Goal: Task Accomplishment & Management: Complete application form

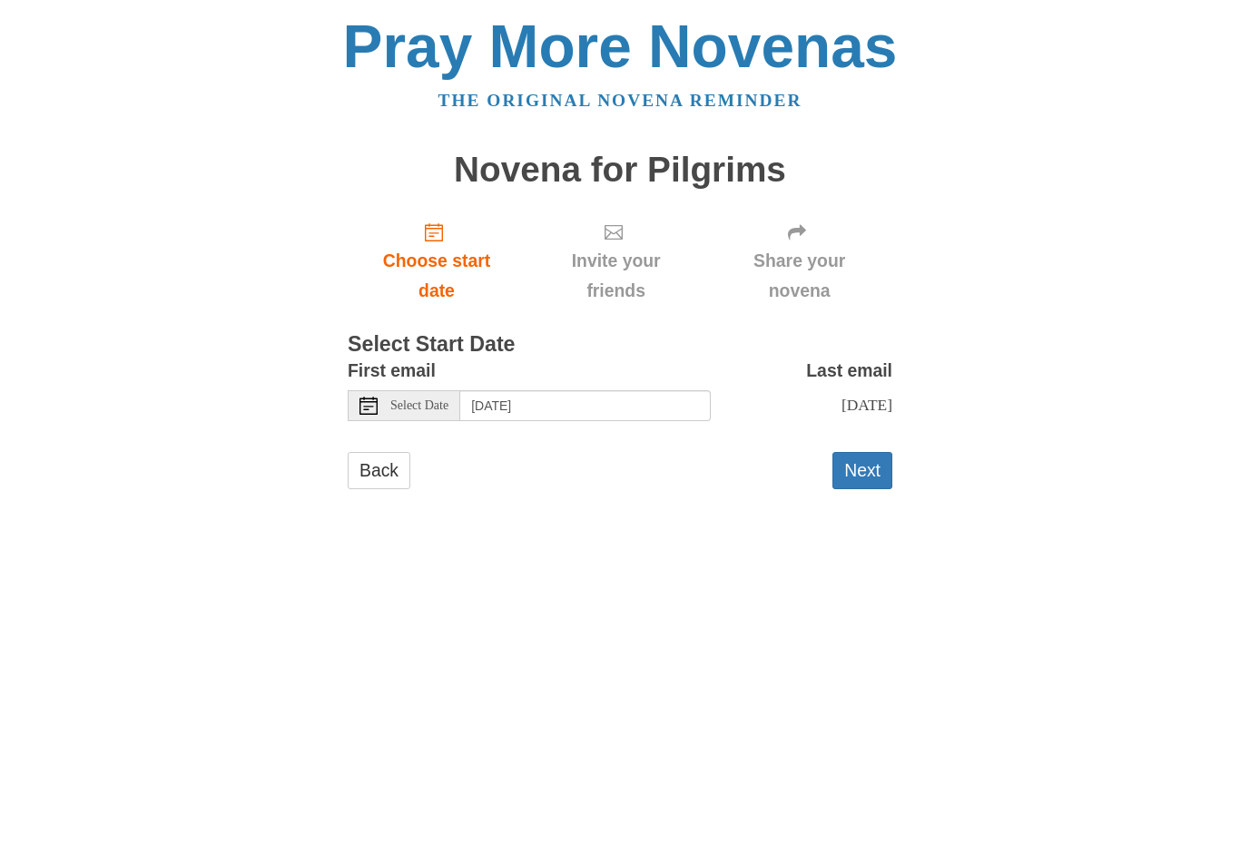
click at [872, 467] on button "Next" at bounding box center [862, 470] width 60 height 37
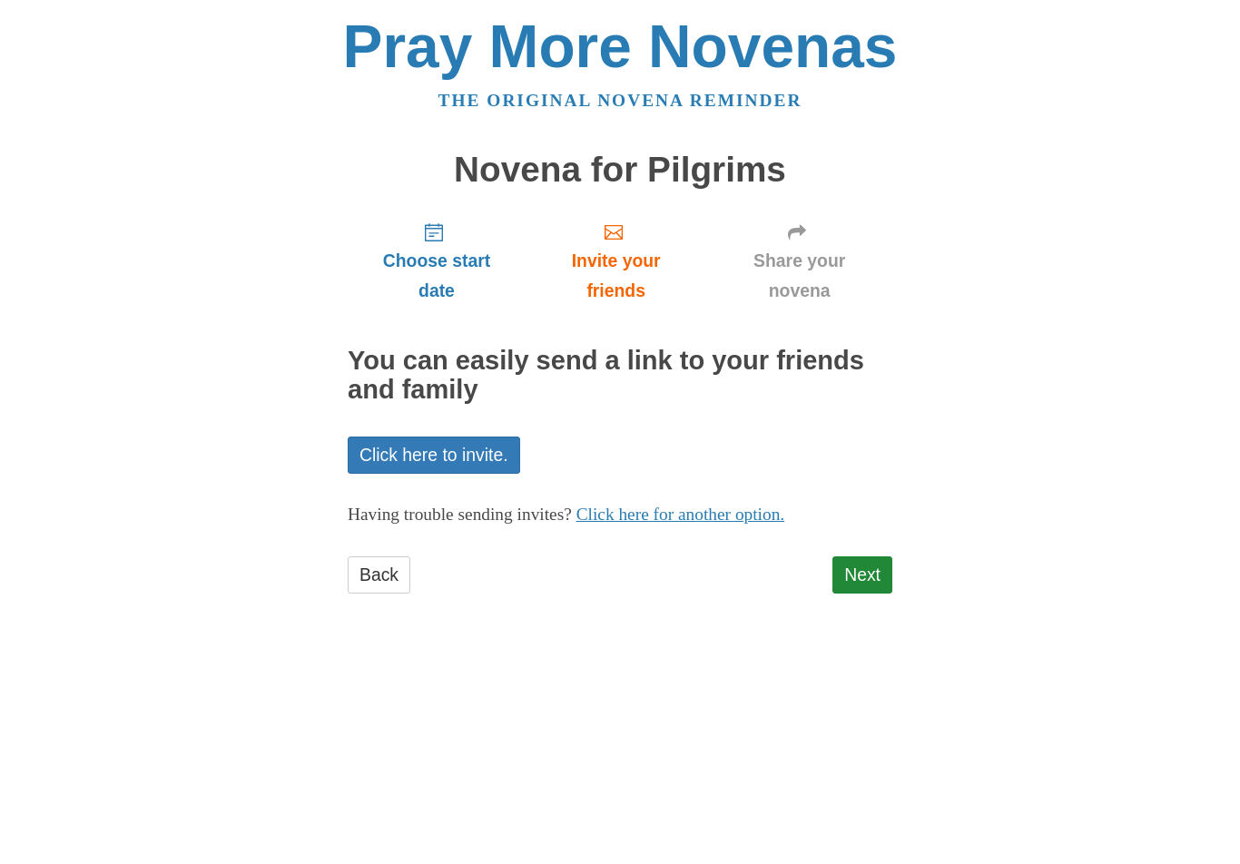
click at [862, 566] on link "Next" at bounding box center [862, 574] width 60 height 37
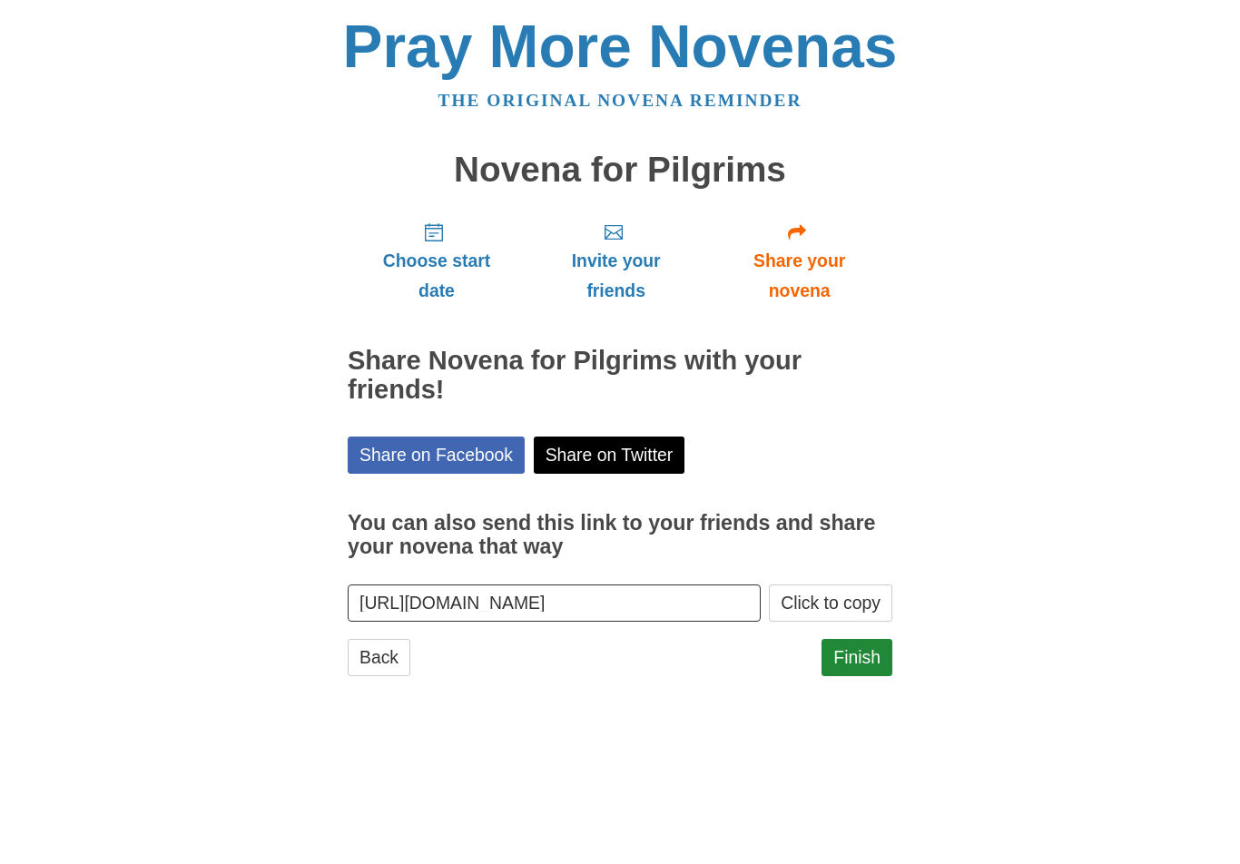
click at [868, 640] on link "Finish" at bounding box center [856, 657] width 71 height 37
click at [431, 256] on span "Choose start date" at bounding box center [437, 276] width 142 height 60
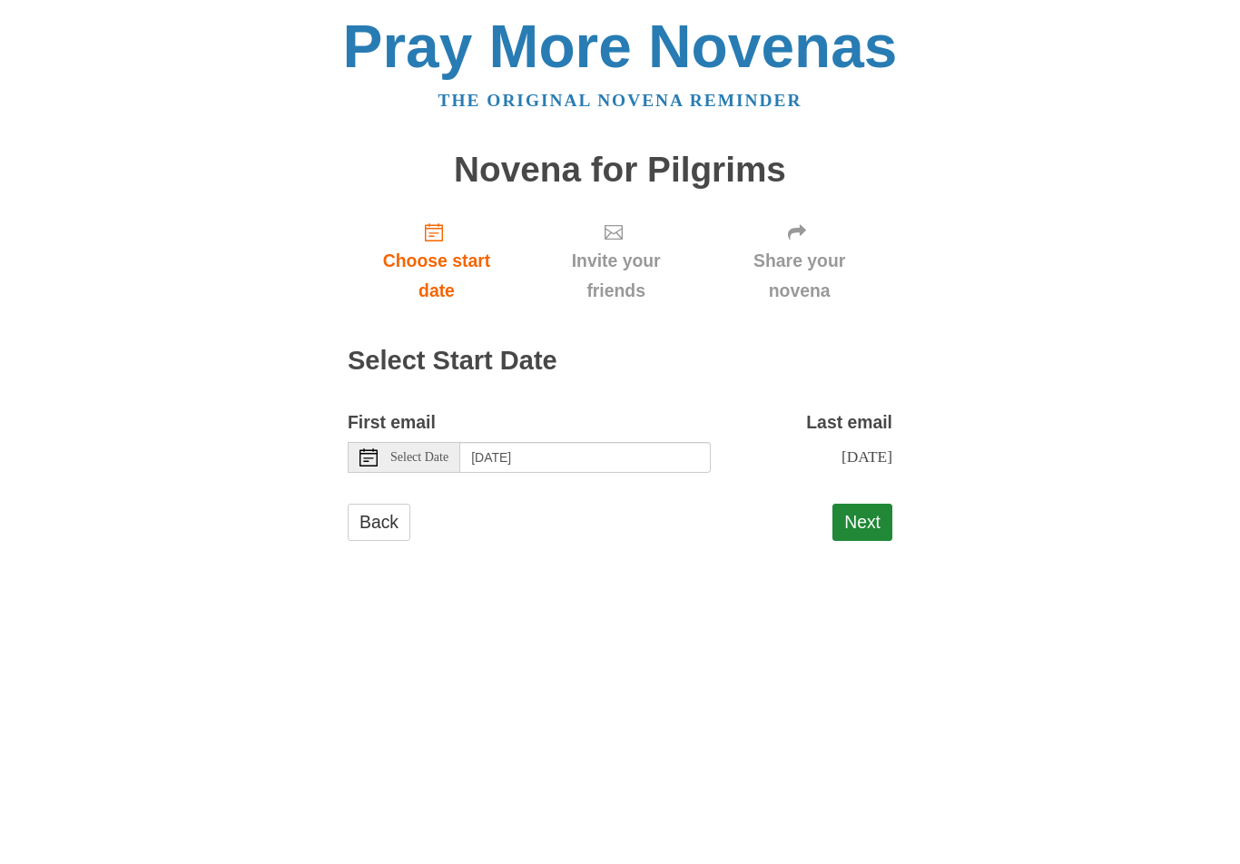
click at [401, 454] on span "Select Date" at bounding box center [419, 457] width 58 height 13
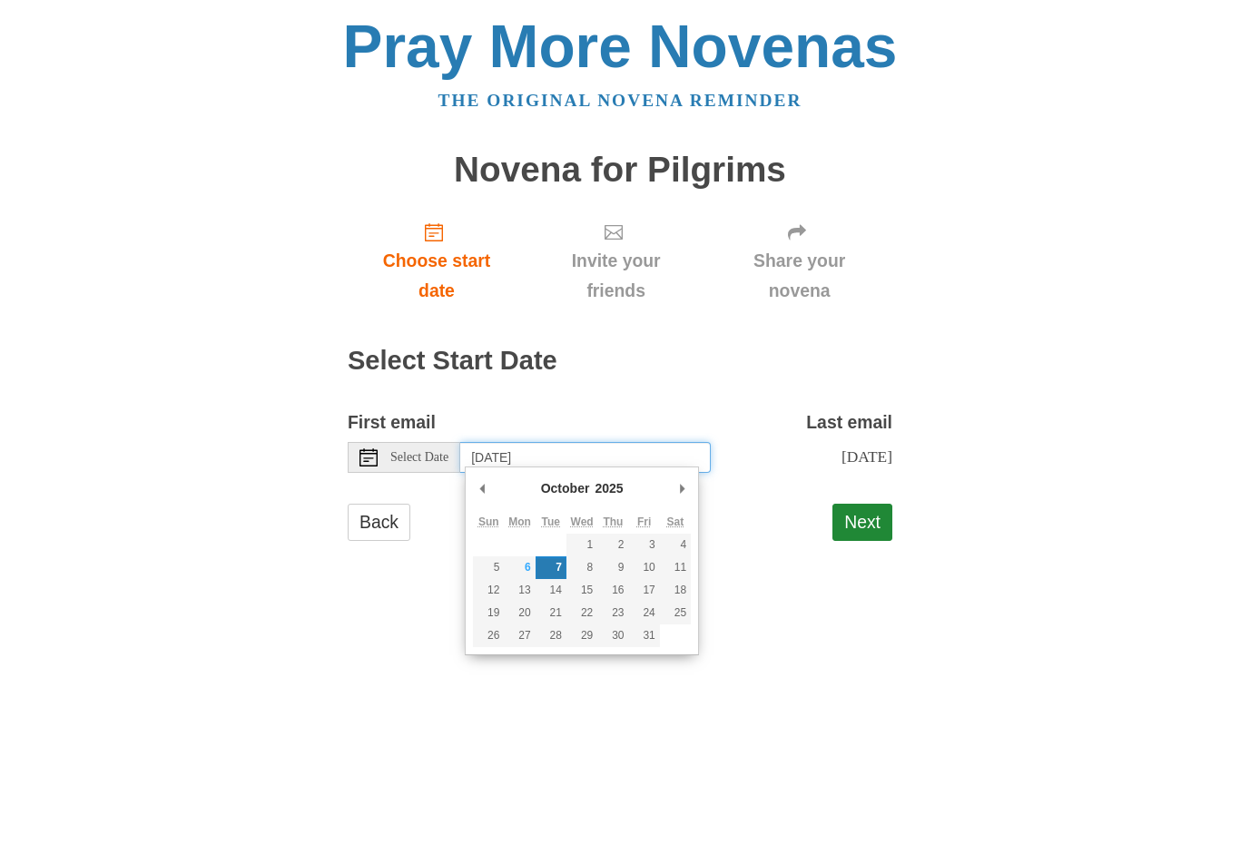
type input "Monday, October 6th"
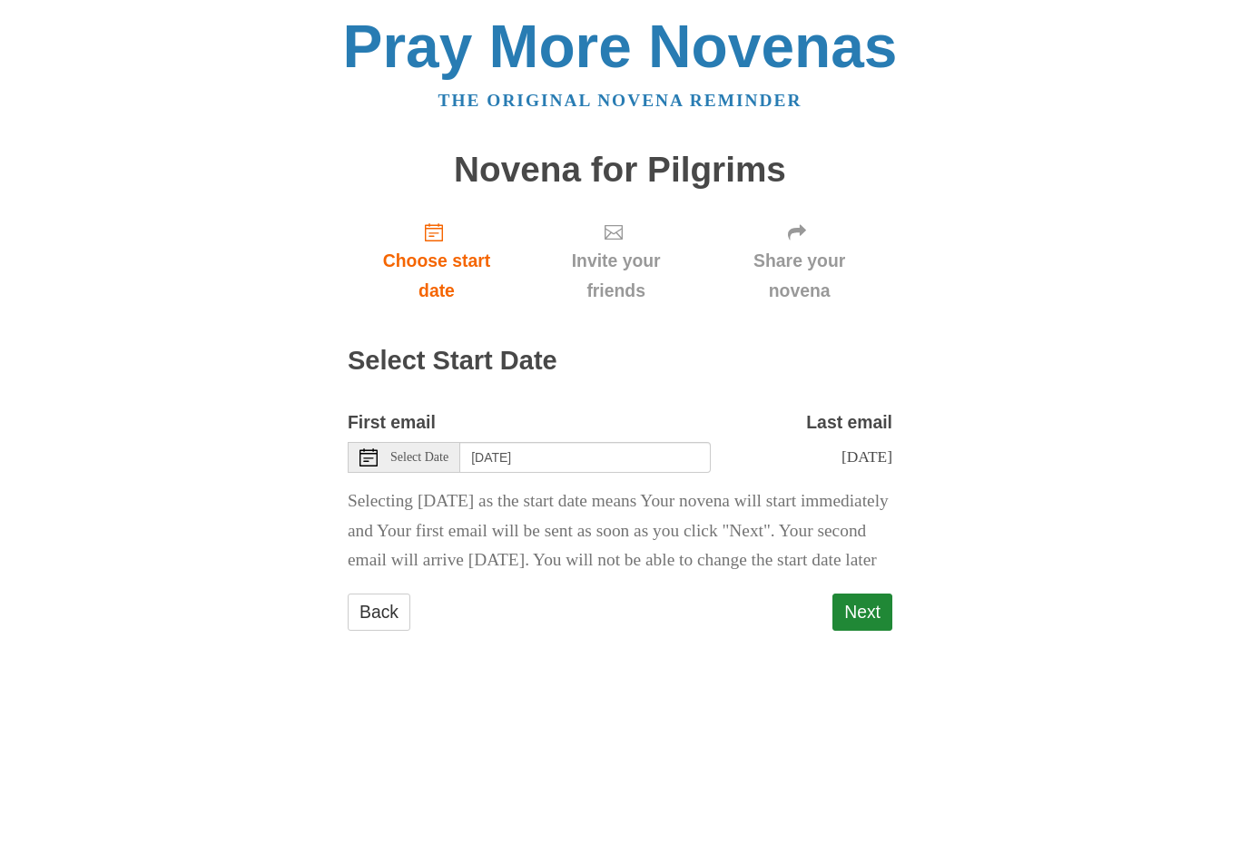
click at [876, 628] on button "Next" at bounding box center [862, 612] width 60 height 37
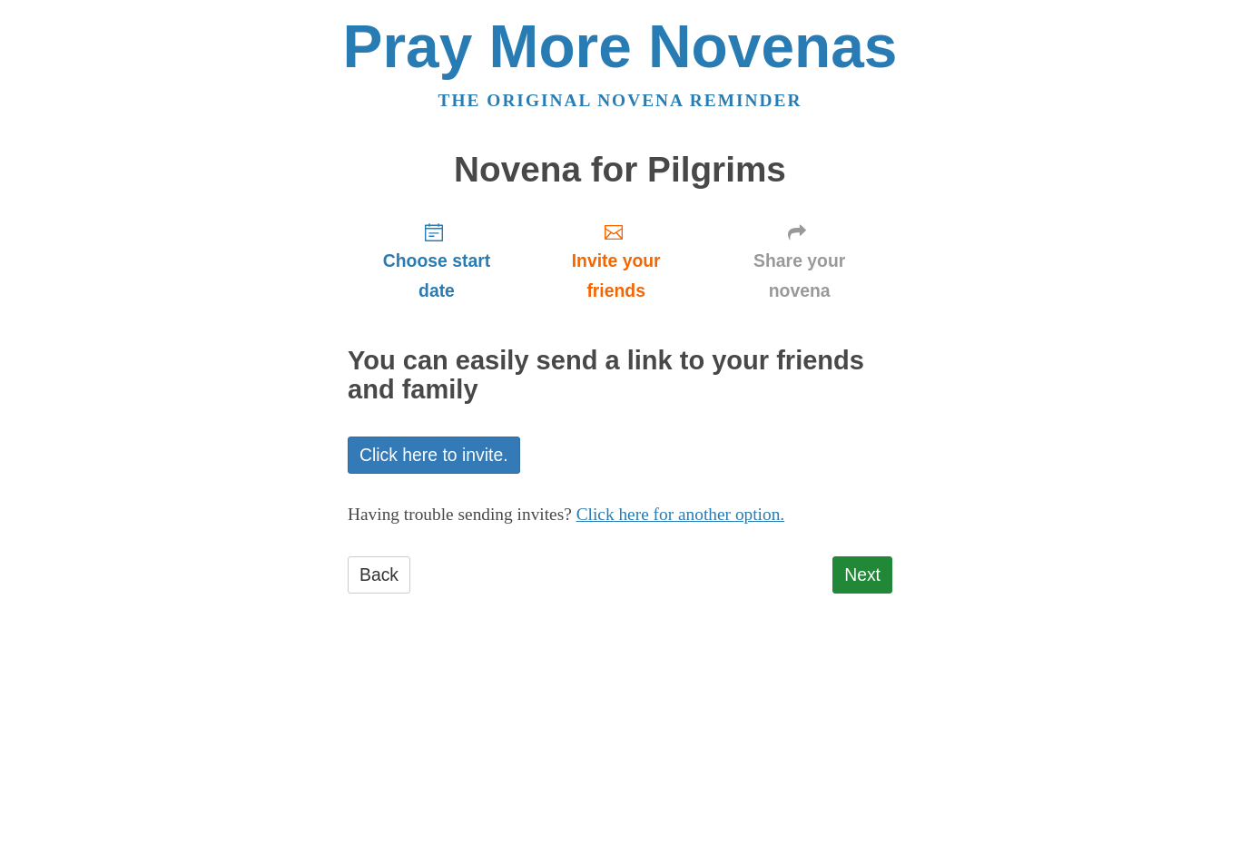
click at [861, 579] on link "Next" at bounding box center [862, 574] width 60 height 37
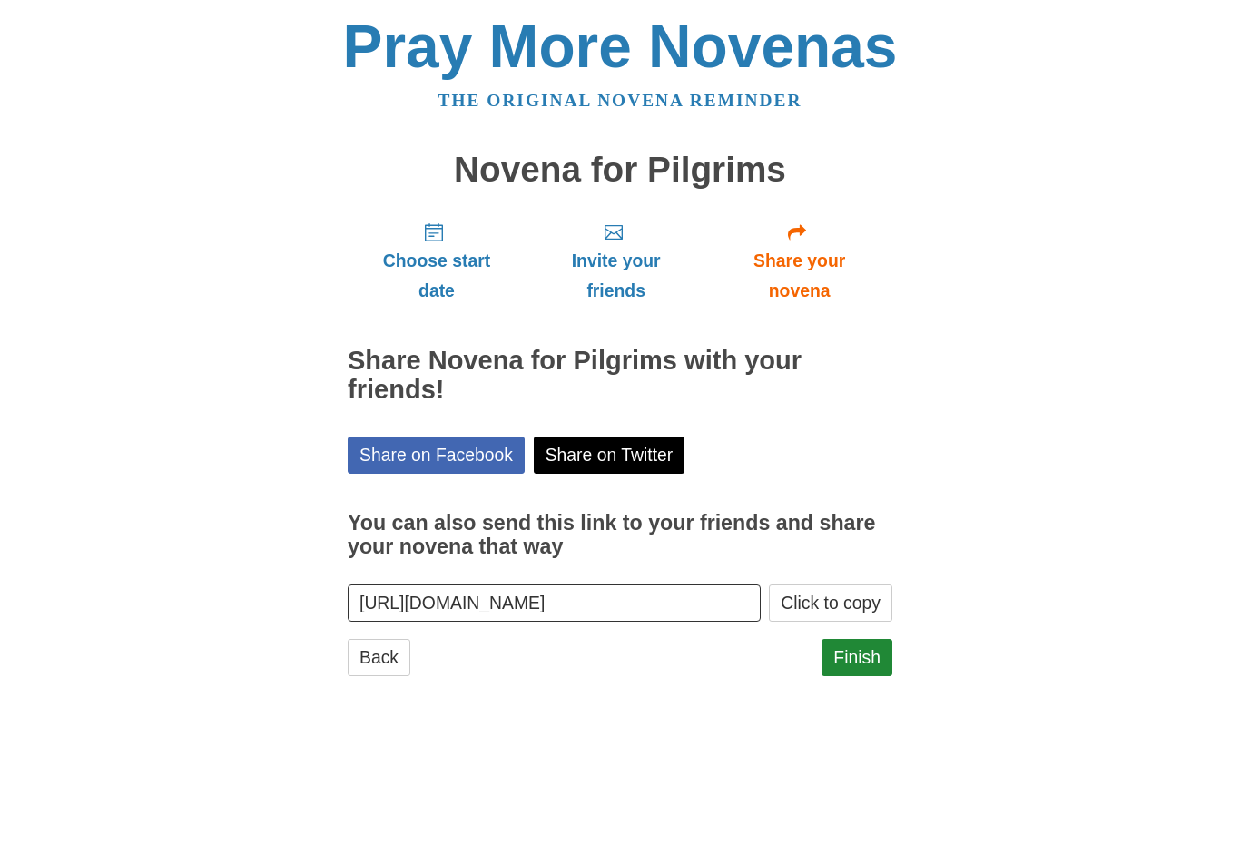
click at [878, 648] on link "Finish" at bounding box center [856, 657] width 71 height 37
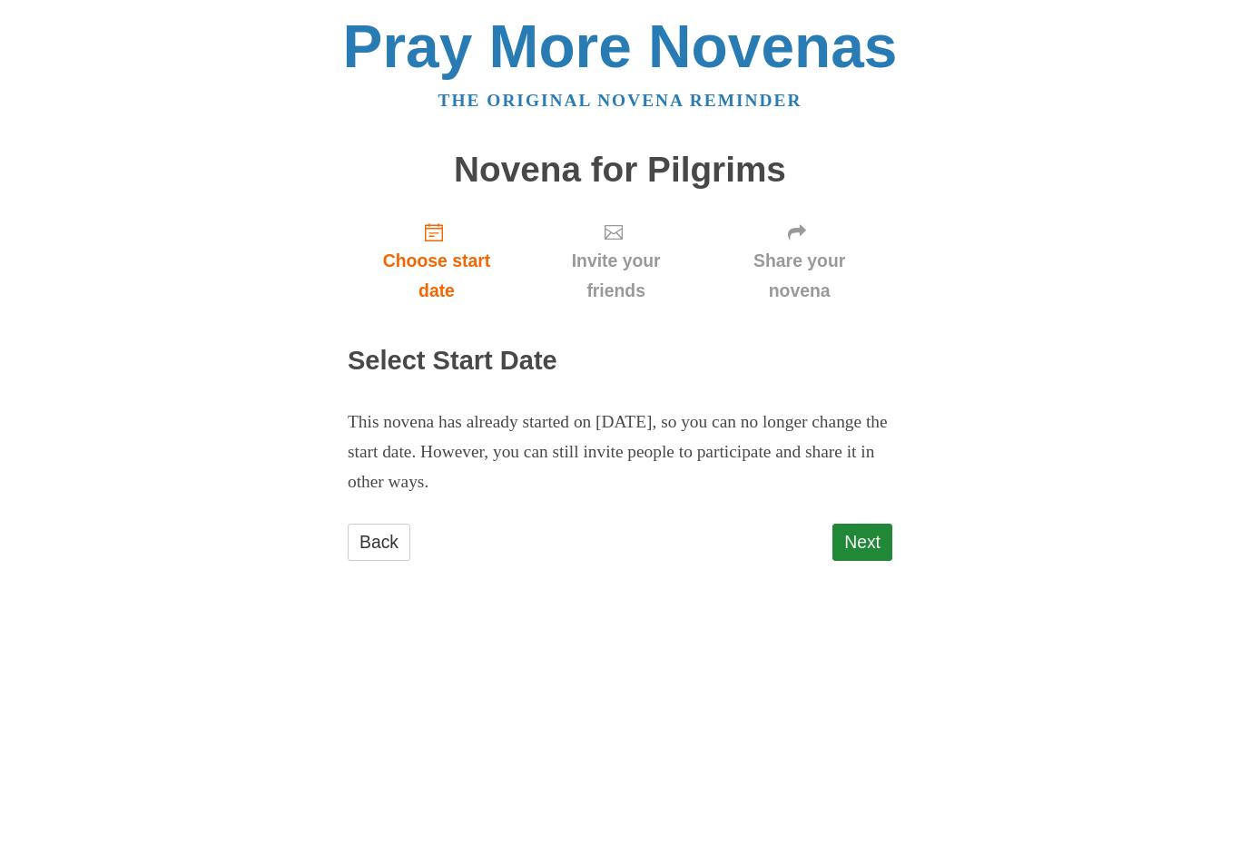
click at [891, 540] on link "Next" at bounding box center [862, 542] width 60 height 37
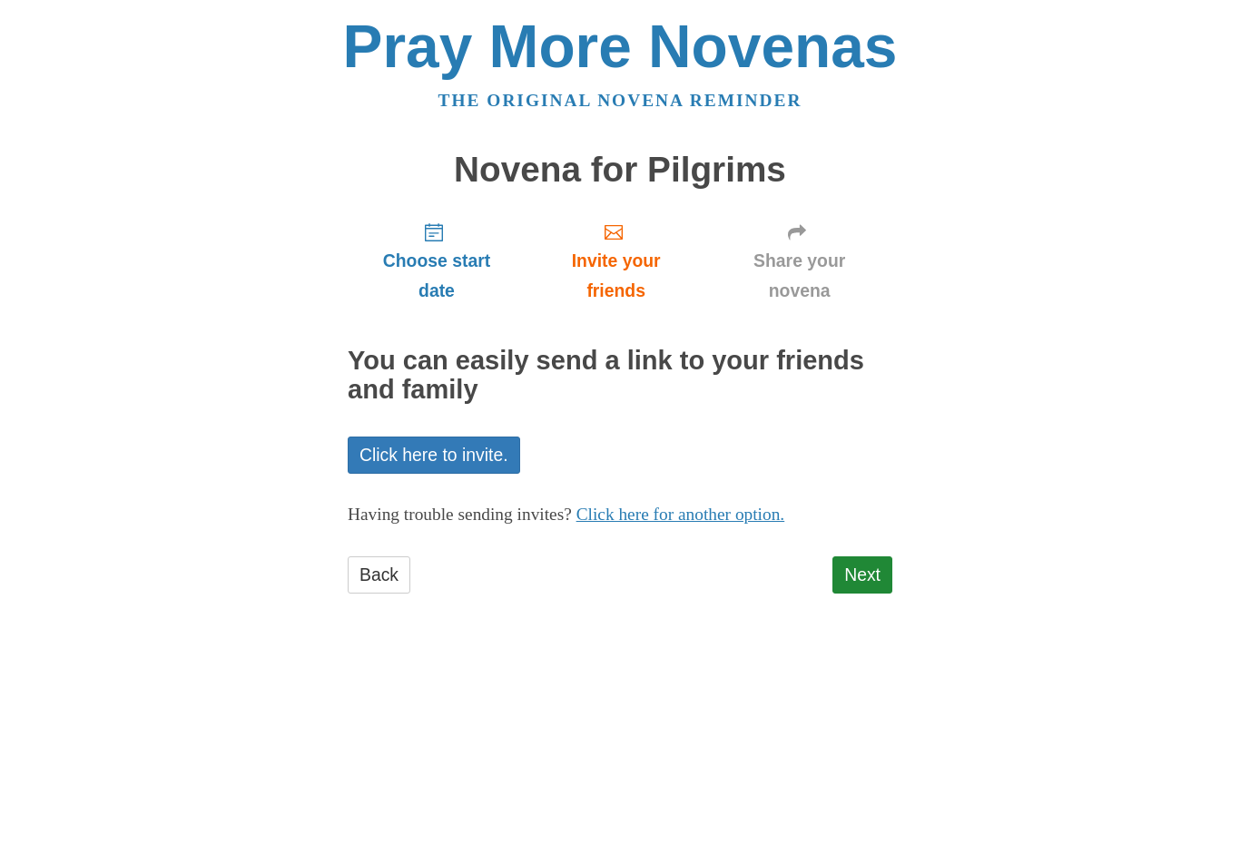
click at [440, 242] on link "Choose start date" at bounding box center [437, 261] width 178 height 108
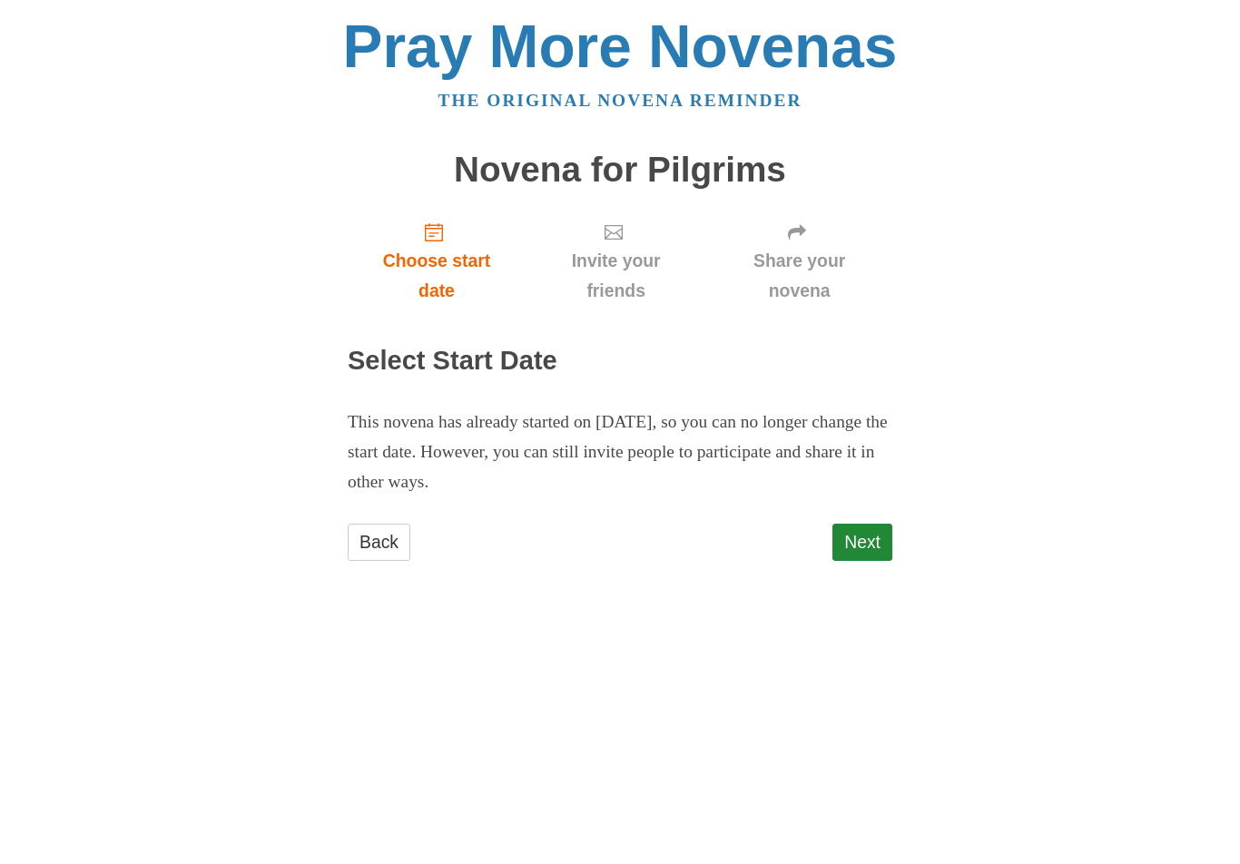
click at [443, 256] on span "Choose start date" at bounding box center [437, 276] width 142 height 60
click at [888, 524] on link "Next" at bounding box center [862, 542] width 60 height 37
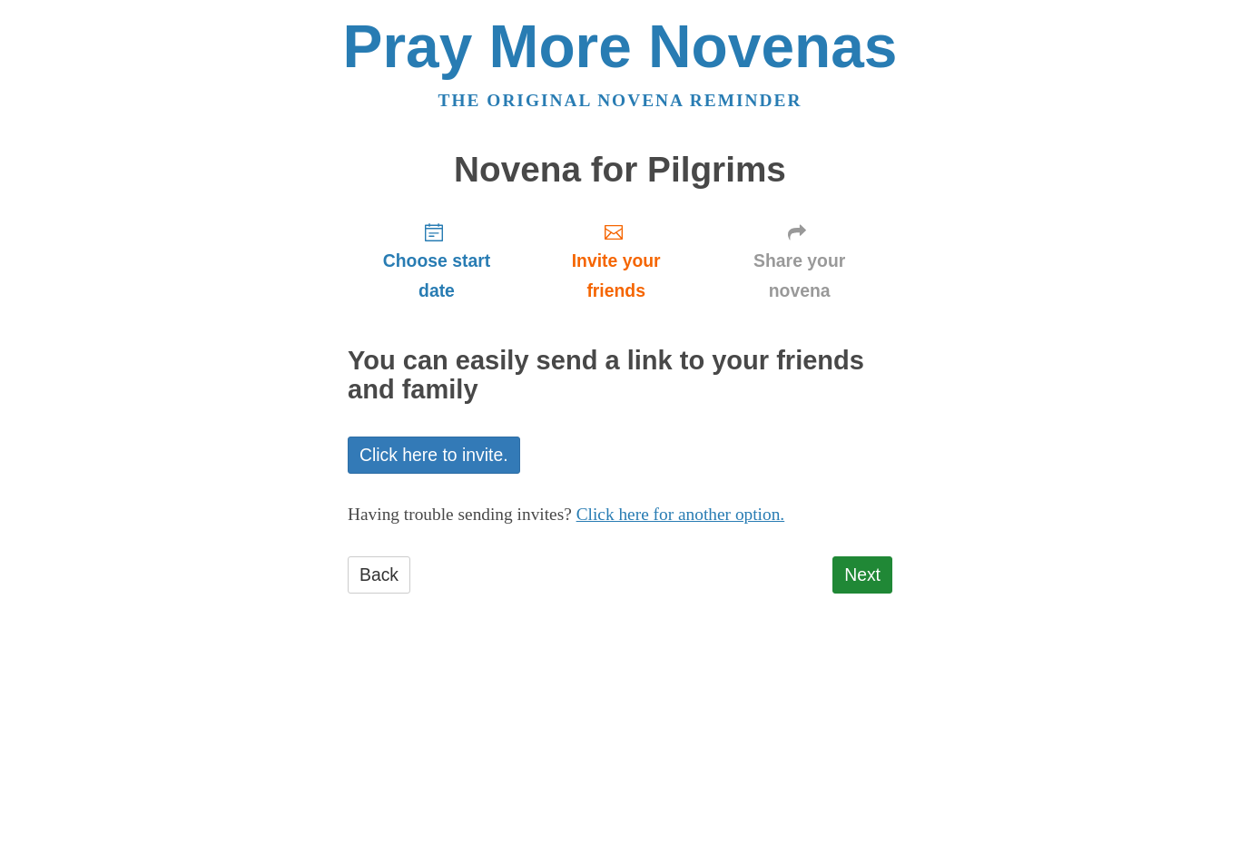
click at [444, 261] on span "Choose start date" at bounding box center [437, 276] width 142 height 60
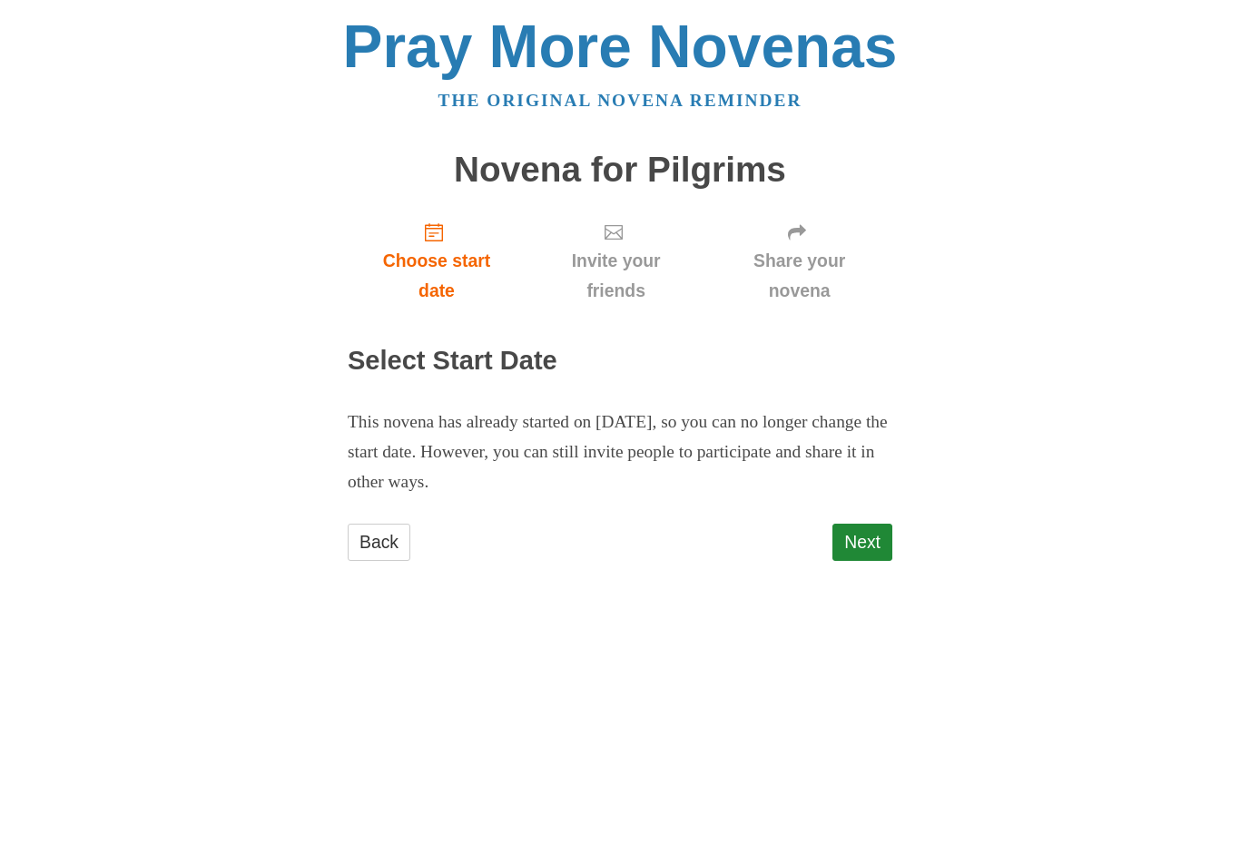
click at [863, 535] on link "Next" at bounding box center [862, 542] width 60 height 37
click at [435, 252] on span "Choose start date" at bounding box center [437, 276] width 142 height 60
click at [874, 538] on link "Next" at bounding box center [862, 542] width 60 height 37
